Goal: Transaction & Acquisition: Purchase product/service

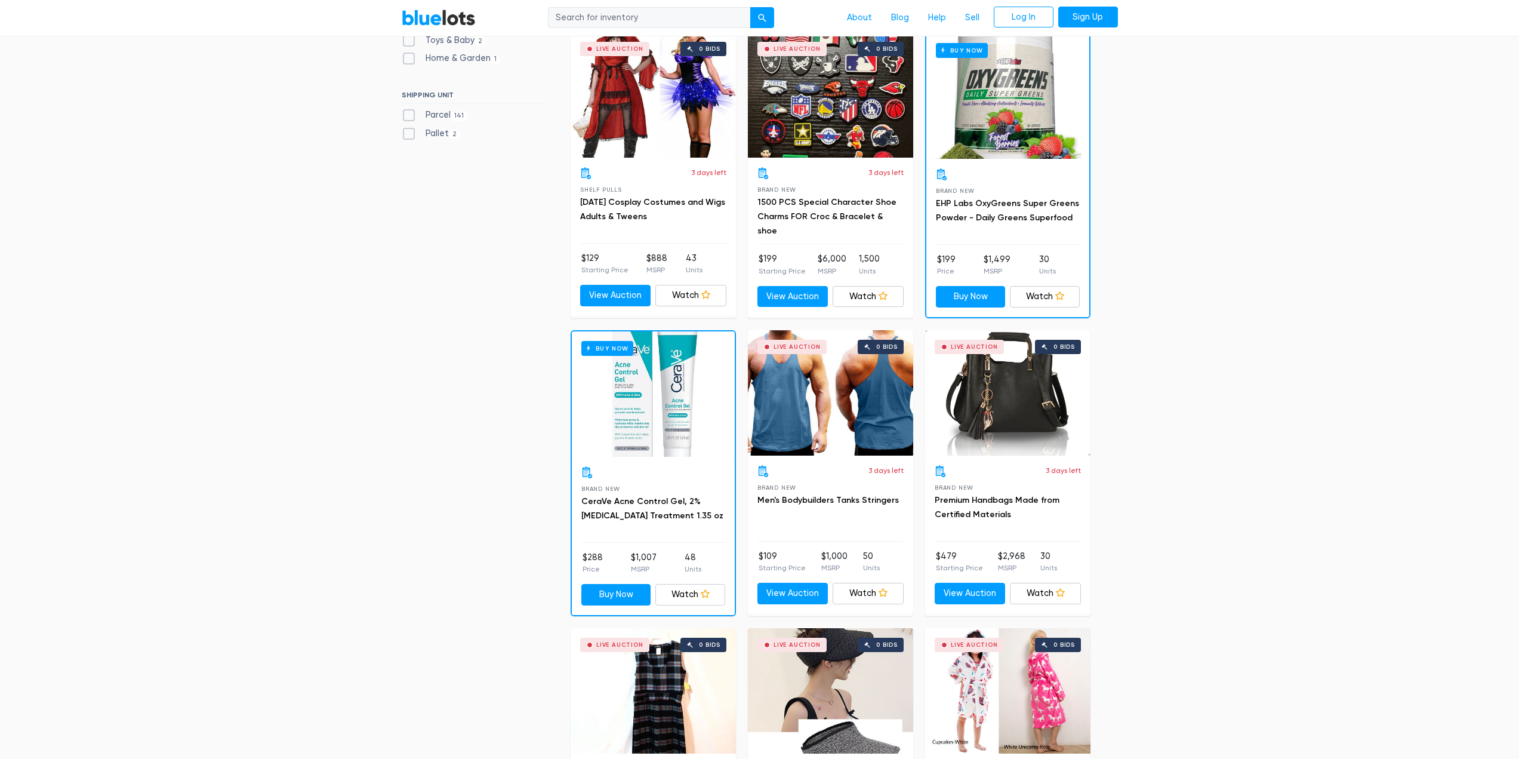
scroll to position [716, 0]
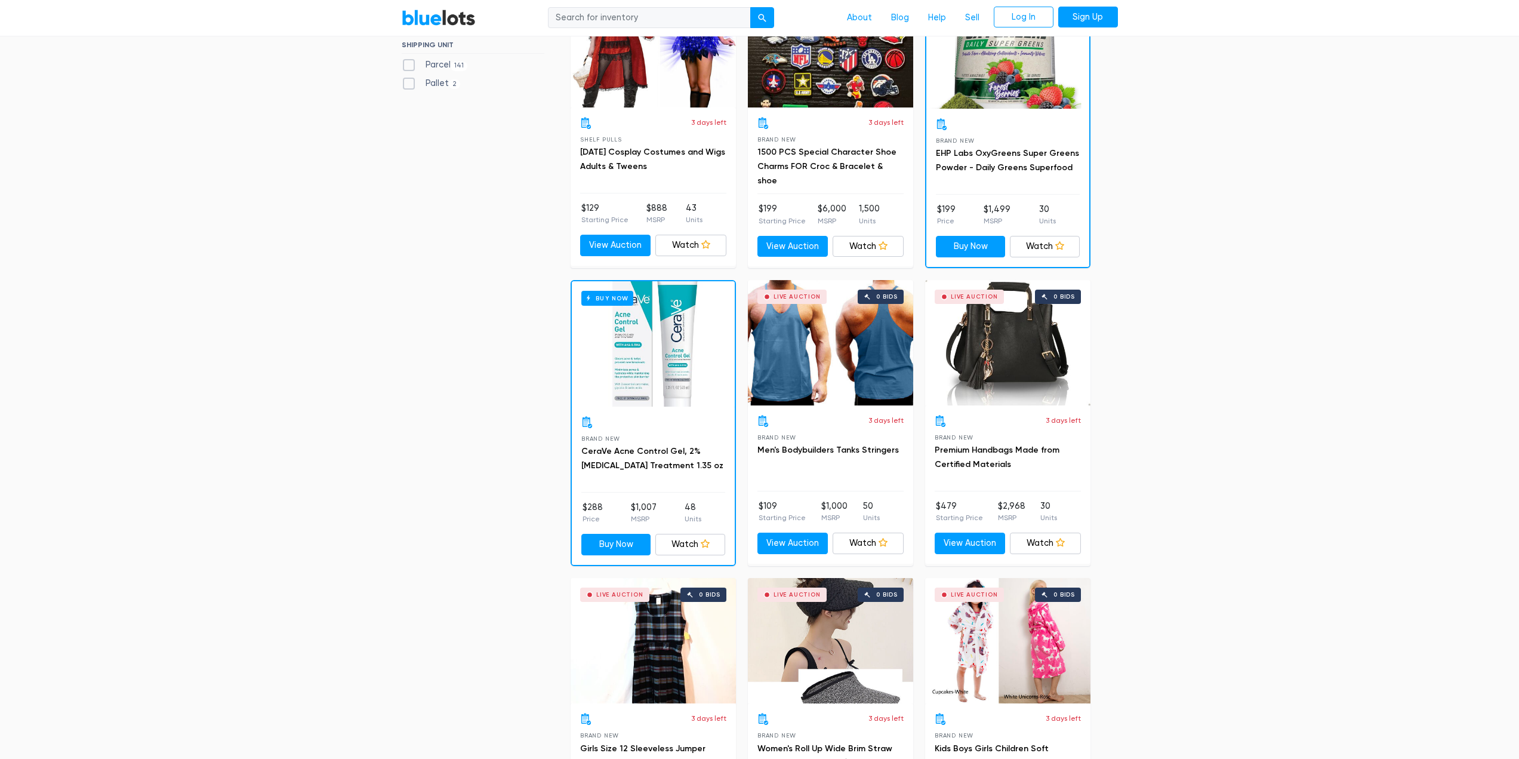
click at [1006, 358] on div "Live Auction 0 bids" at bounding box center [1007, 342] width 165 height 125
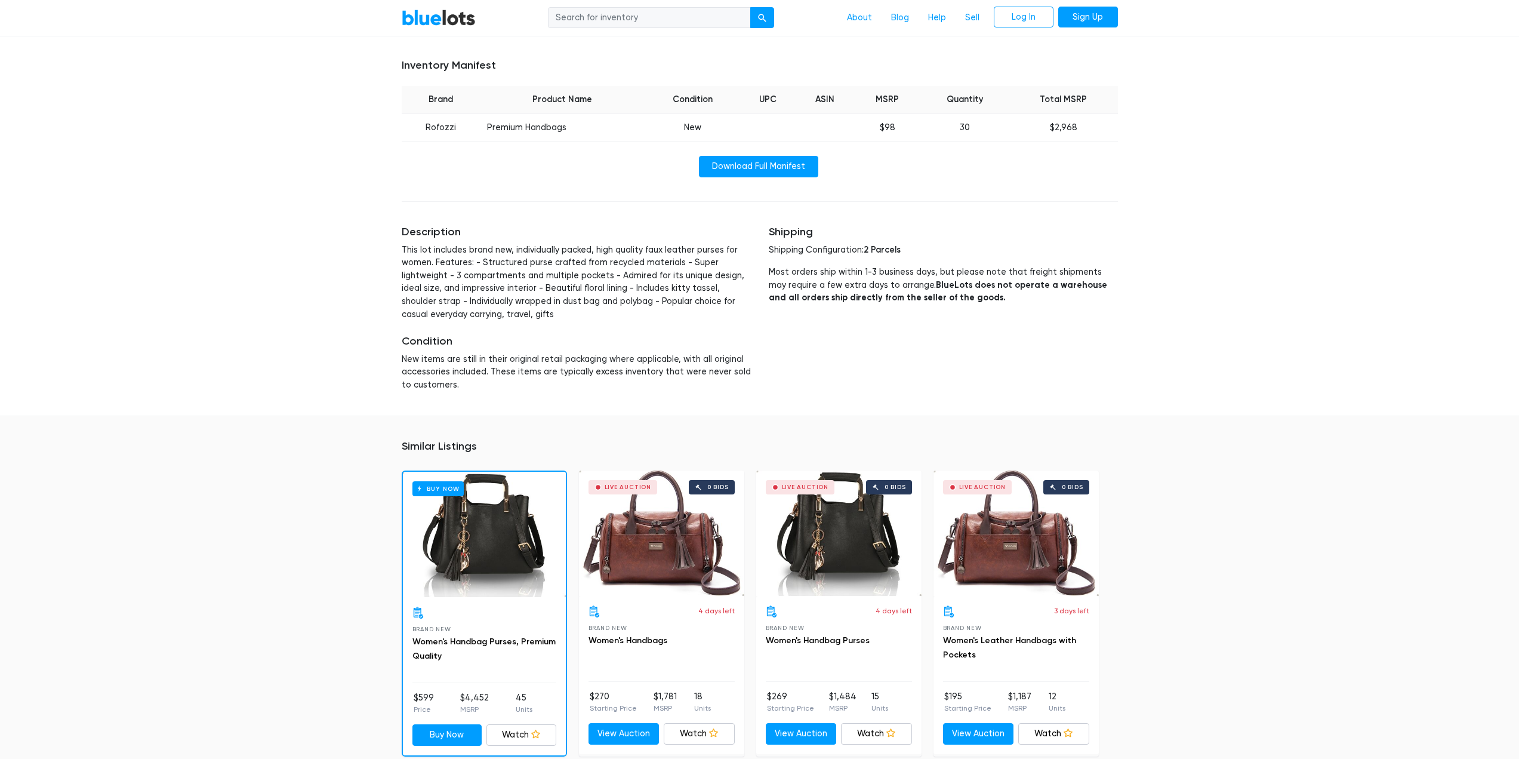
scroll to position [657, 0]
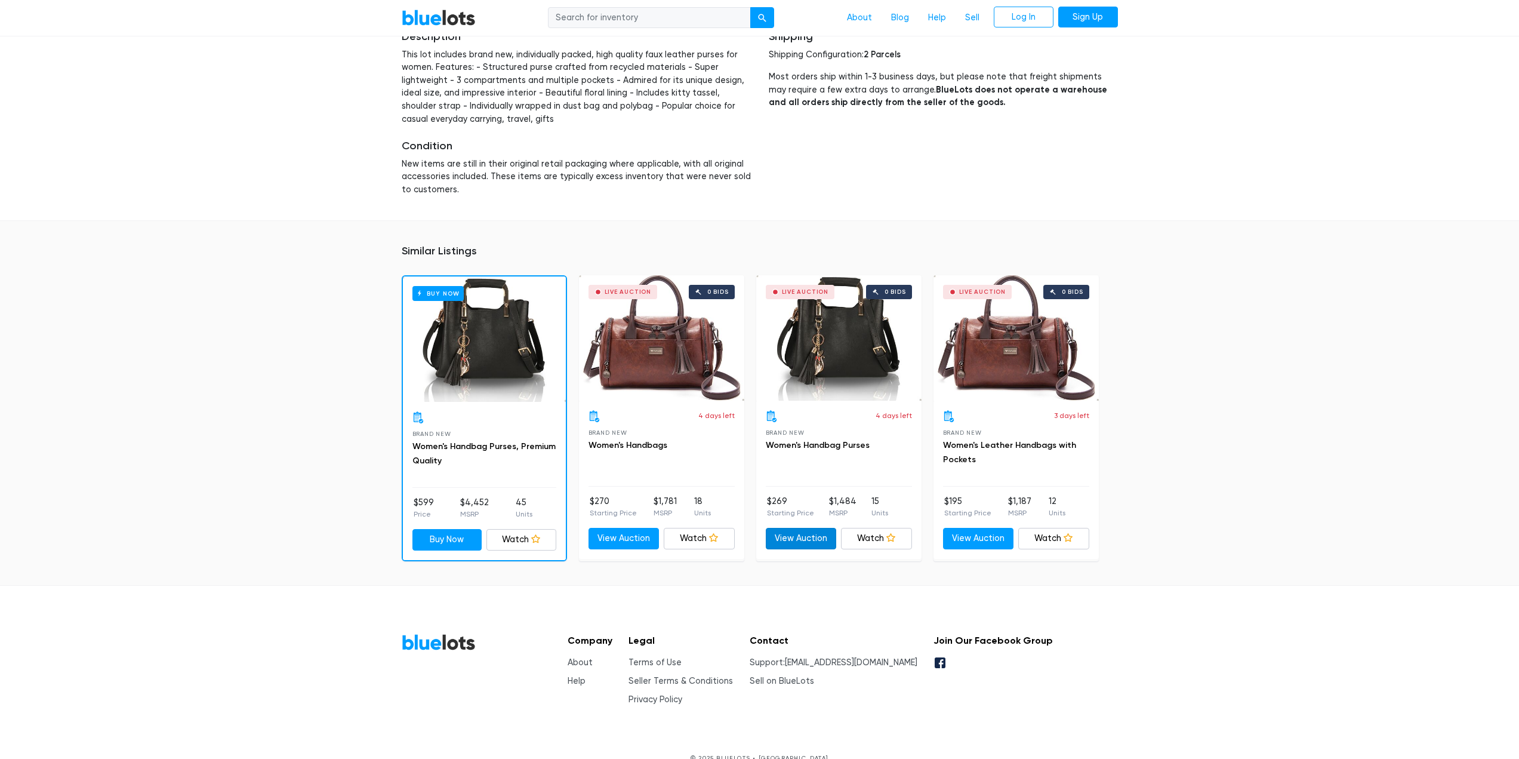
click at [803, 536] on link "View Auction" at bounding box center [801, 538] width 71 height 21
